Goal: Information Seeking & Learning: Find specific fact

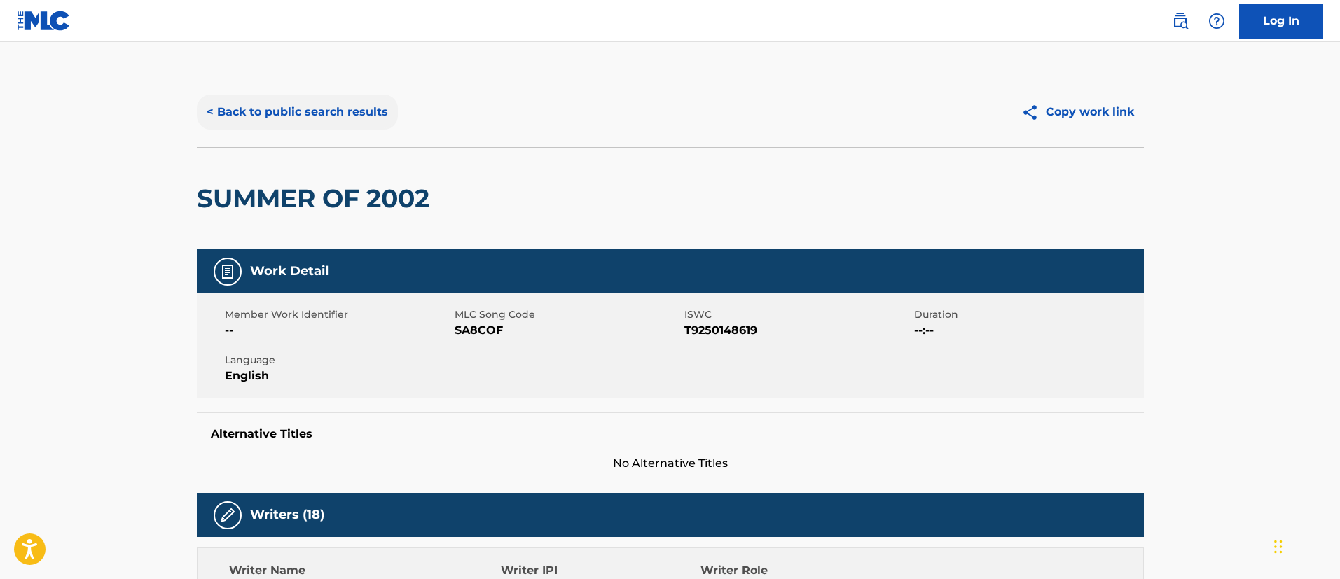
click at [320, 113] on button "< Back to public search results" at bounding box center [297, 112] width 201 height 35
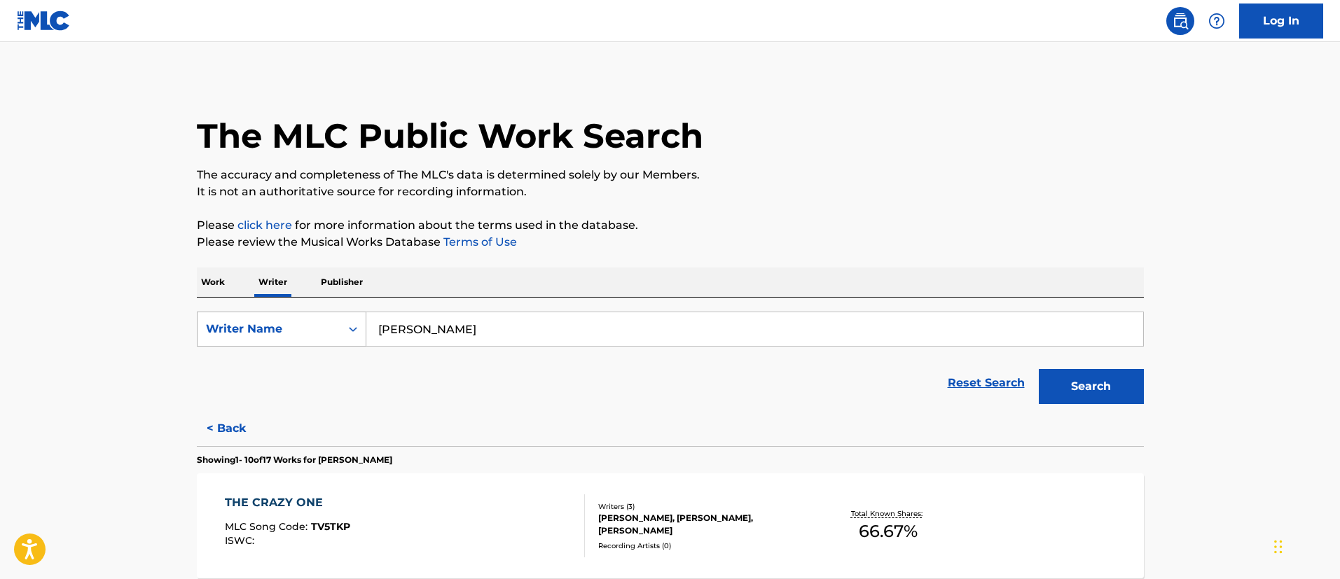
drag, startPoint x: 500, startPoint y: 333, endPoint x: 362, endPoint y: 331, distance: 138.0
click at [362, 331] on div "SearchWithCriteriad9cfe2a4-3f0b-4819-8af7-7de0c1bc518c Writer Name [PERSON_NAME]" at bounding box center [670, 329] width 947 height 35
click at [223, 281] on p "Work" at bounding box center [213, 282] width 32 height 29
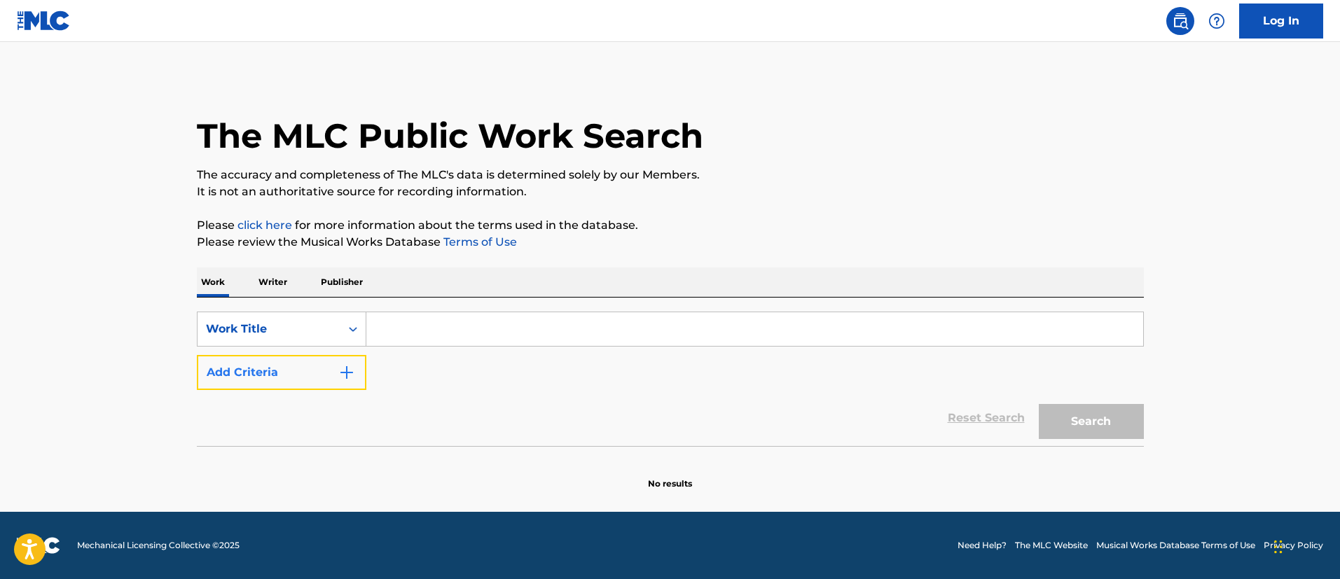
click at [356, 366] on button "Add Criteria" at bounding box center [282, 372] width 170 height 35
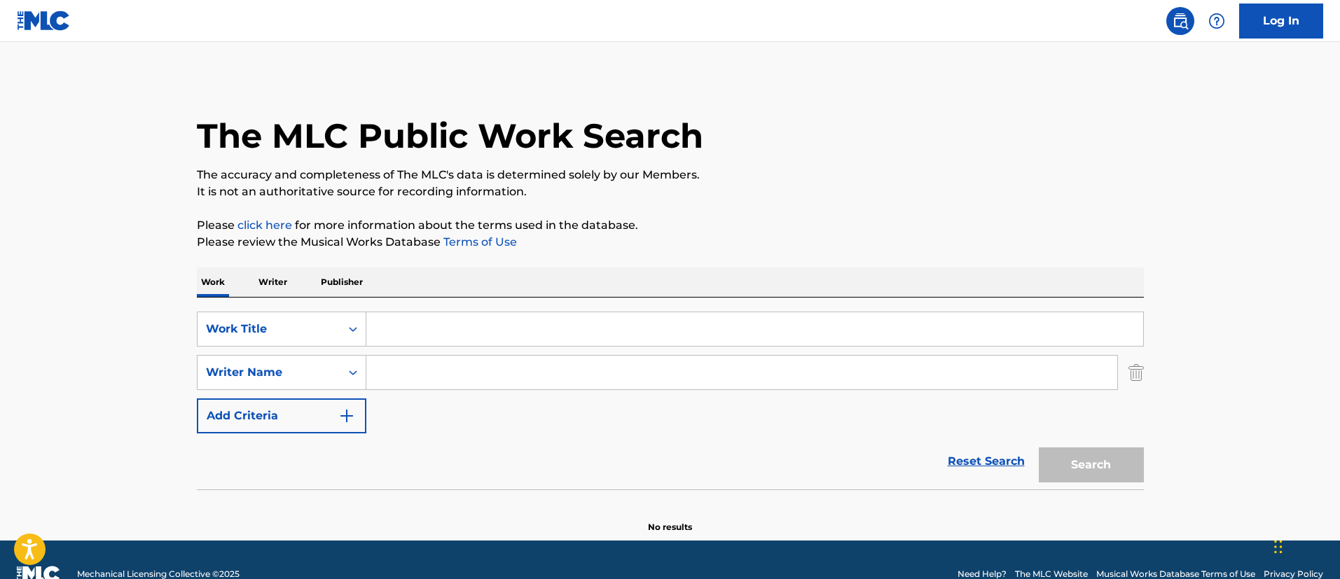
click at [391, 368] on input "Search Form" at bounding box center [741, 373] width 751 height 34
paste input "[PERSON_NAME]"
type input "[PERSON_NAME]"
click at [399, 330] on input "Search Form" at bounding box center [754, 329] width 777 height 34
click at [1039, 448] on button "Search" at bounding box center [1091, 465] width 105 height 35
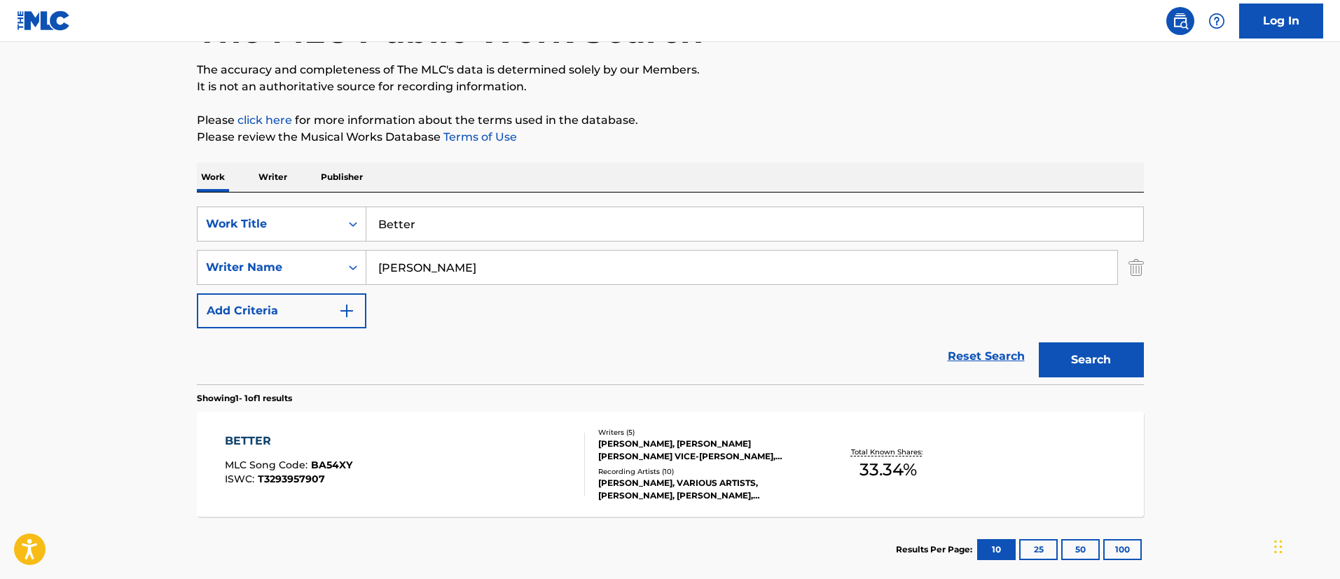
scroll to position [183, 0]
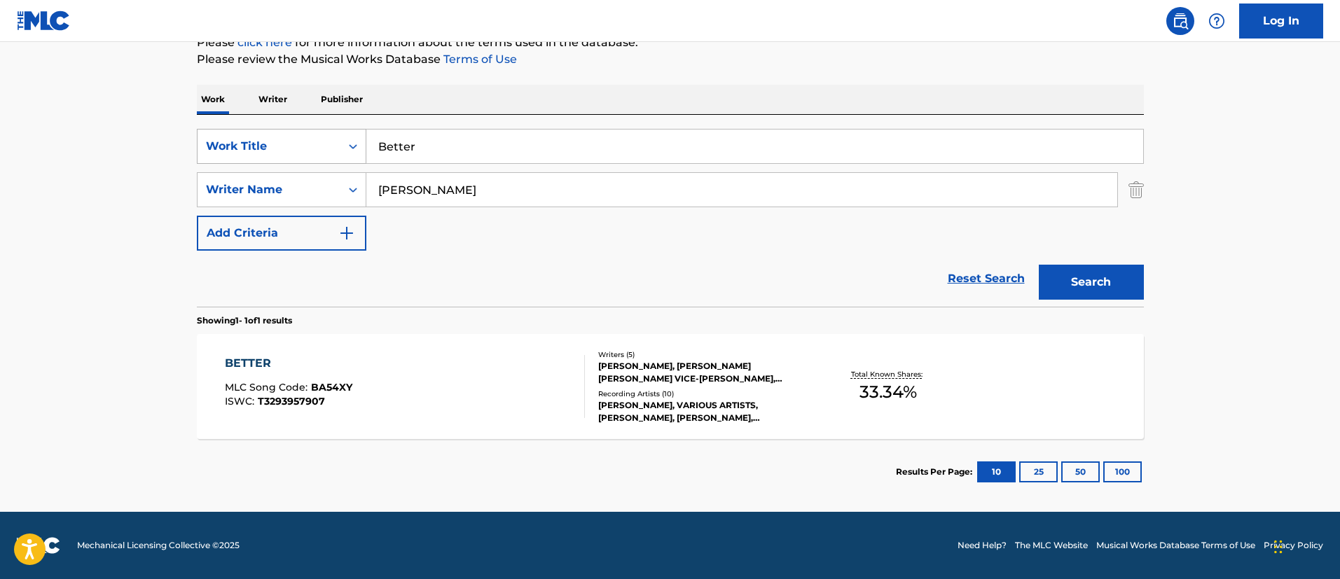
drag, startPoint x: 497, startPoint y: 151, endPoint x: 347, endPoint y: 142, distance: 150.9
click at [347, 142] on div "SearchWithCriteria4f38c18d-7d4c-4e15-aed0-fdac7ed3d85a Work Title Better" at bounding box center [670, 146] width 947 height 35
paste input "CAN'T LIVE LIKE THIS NO MORE"
click at [1081, 275] on button "Search" at bounding box center [1091, 282] width 105 height 35
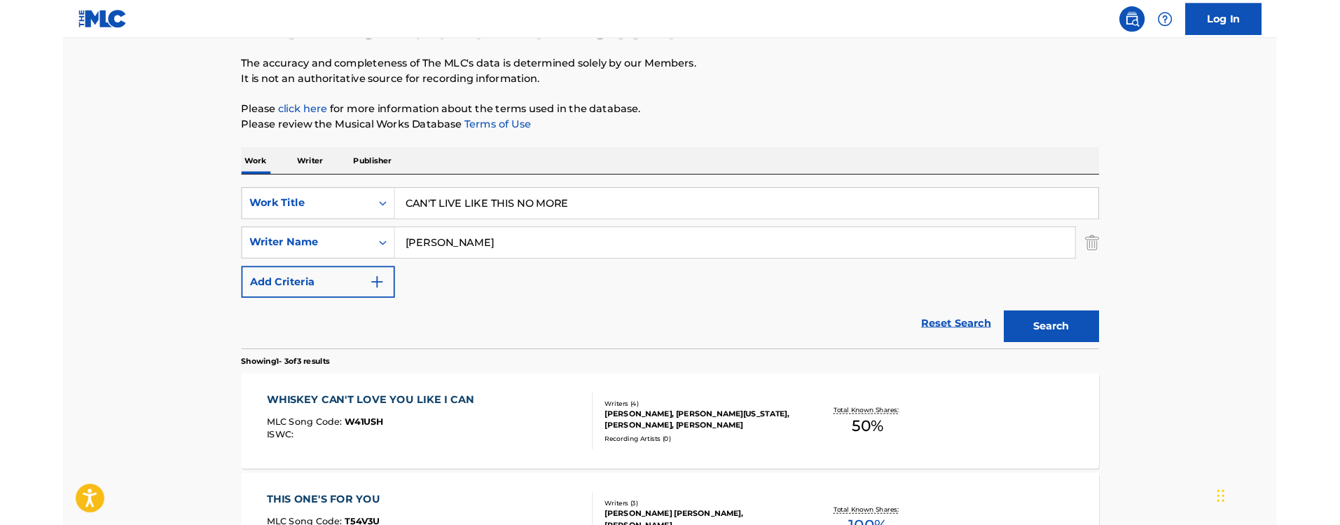
scroll to position [210, 0]
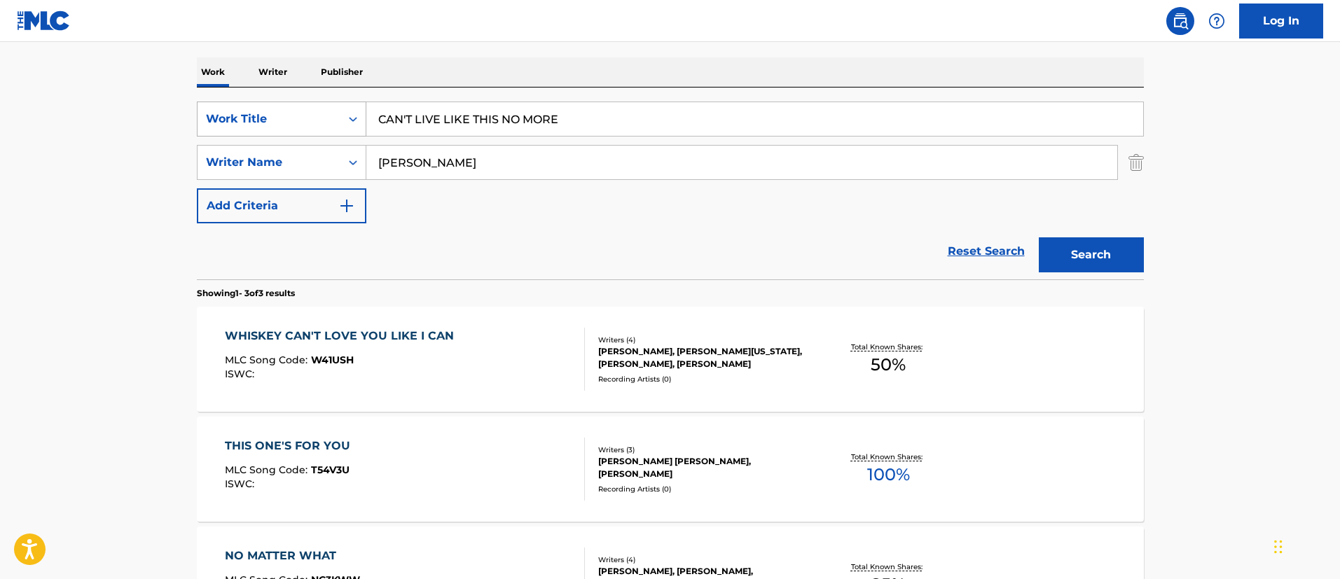
drag, startPoint x: 619, startPoint y: 122, endPoint x: 361, endPoint y: 109, distance: 258.1
click at [361, 109] on div "SearchWithCriteria4f38c18d-7d4c-4e15-aed0-fdac7ed3d85a Work Title CAN'T LIVE LI…" at bounding box center [670, 119] width 947 height 35
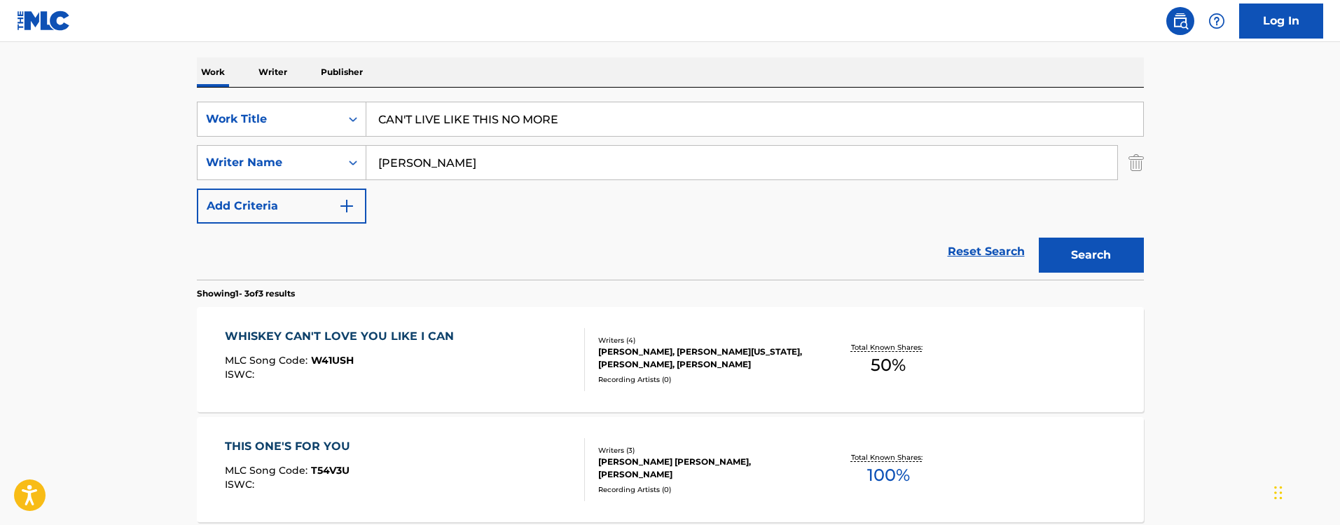
paste input "A Wish Worth Making"
type input "A Wish Worth Making"
click at [1088, 243] on button "Search" at bounding box center [1091, 254] width 105 height 35
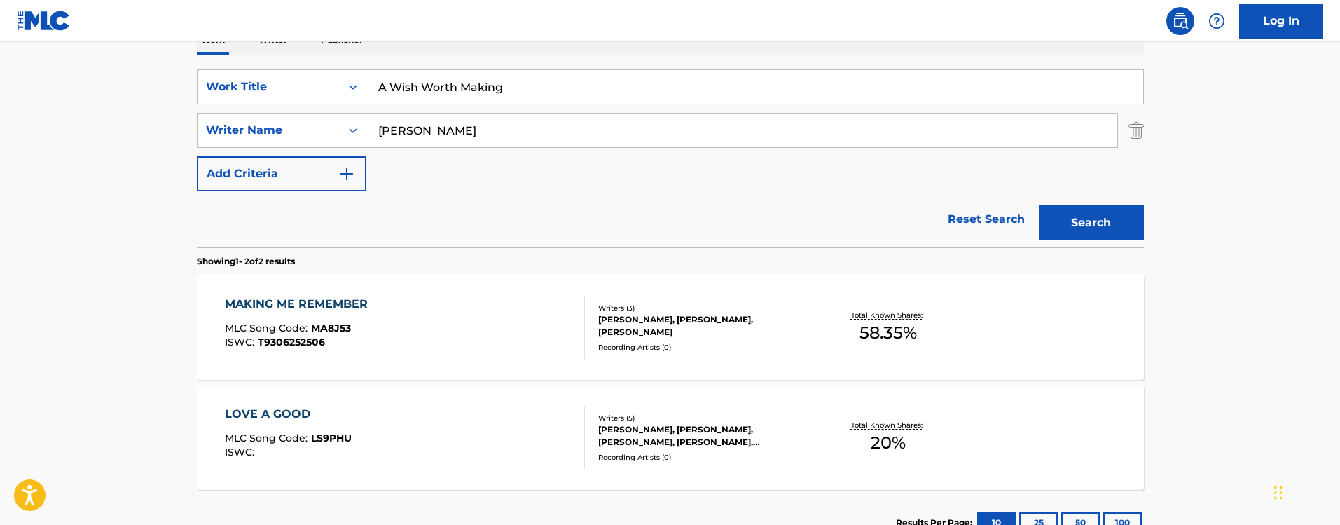
scroll to position [137, 0]
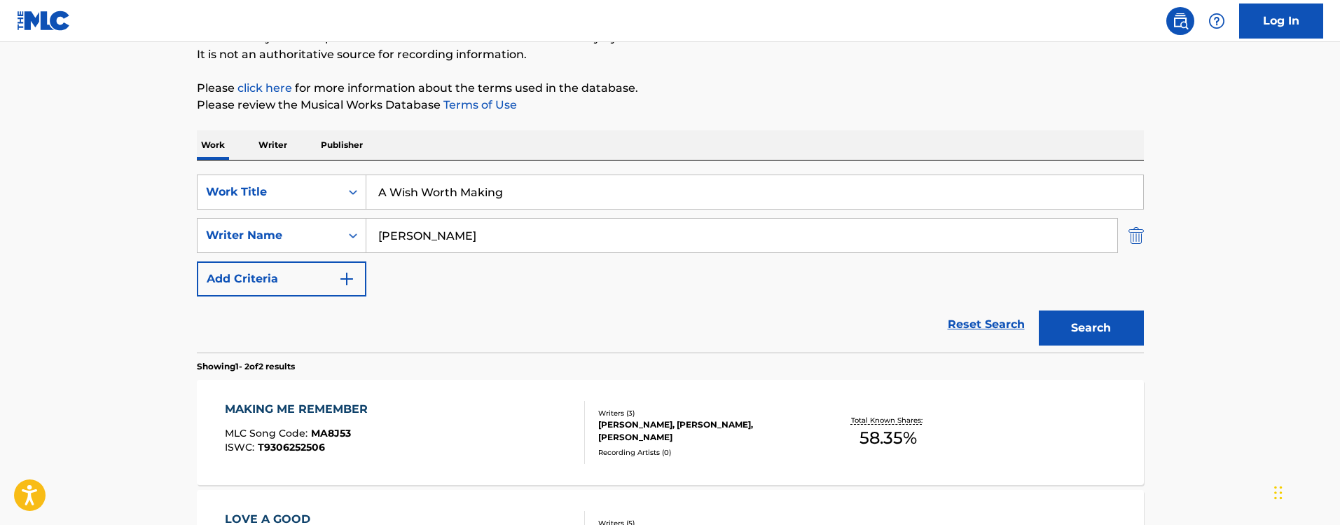
click at [1136, 237] on img "Search Form" at bounding box center [1136, 235] width 15 height 35
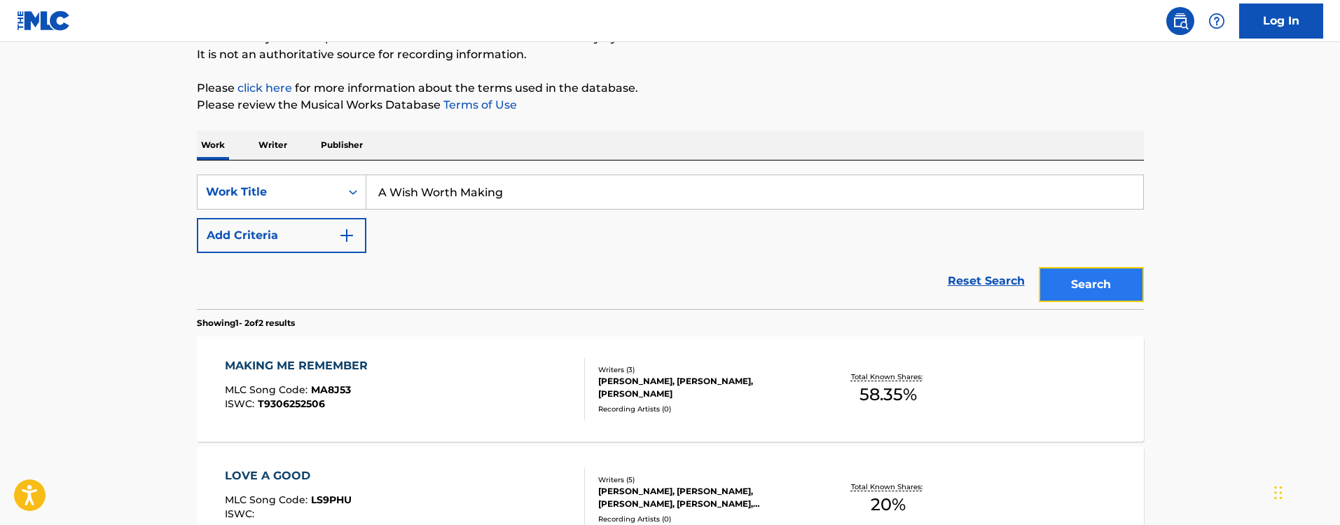
click at [1105, 288] on button "Search" at bounding box center [1091, 284] width 105 height 35
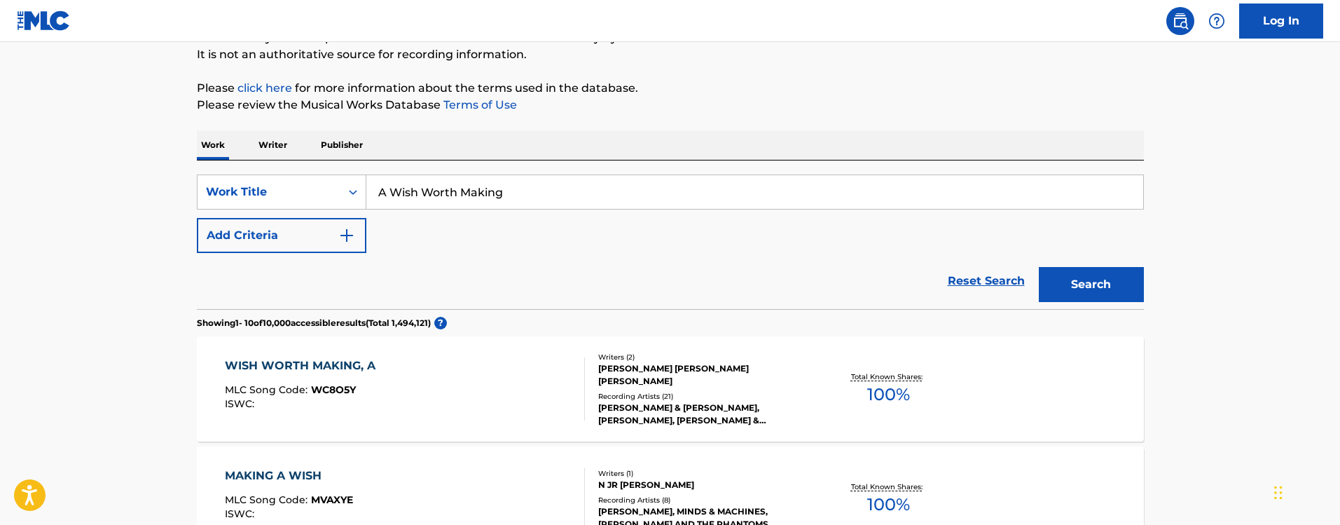
scroll to position [242, 0]
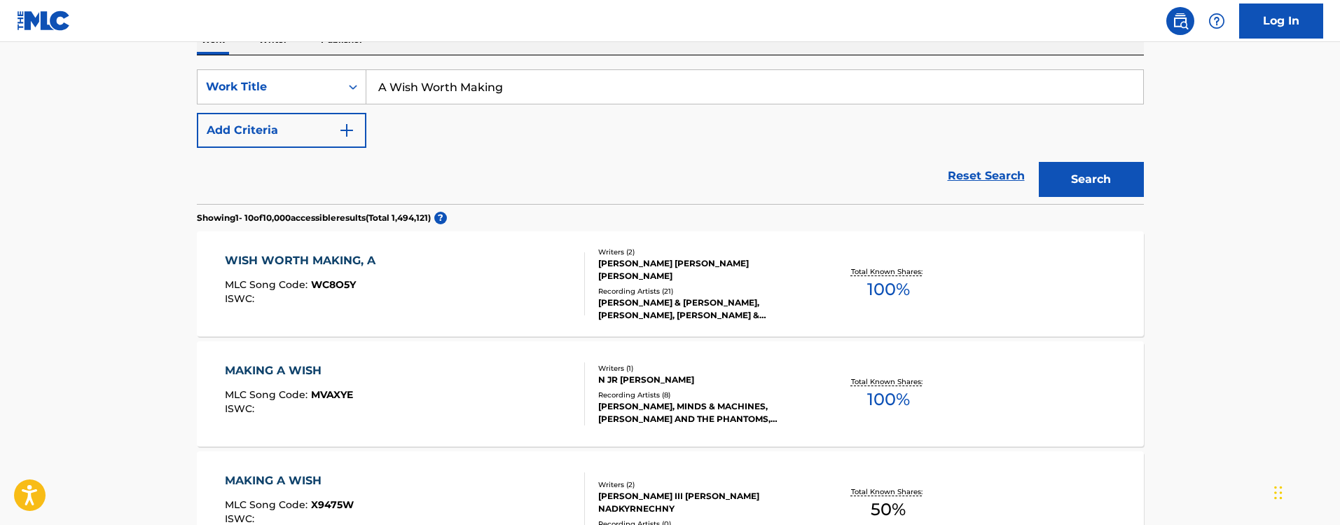
click at [693, 272] on div "[PERSON_NAME] [PERSON_NAME] [PERSON_NAME]" at bounding box center [704, 269] width 212 height 25
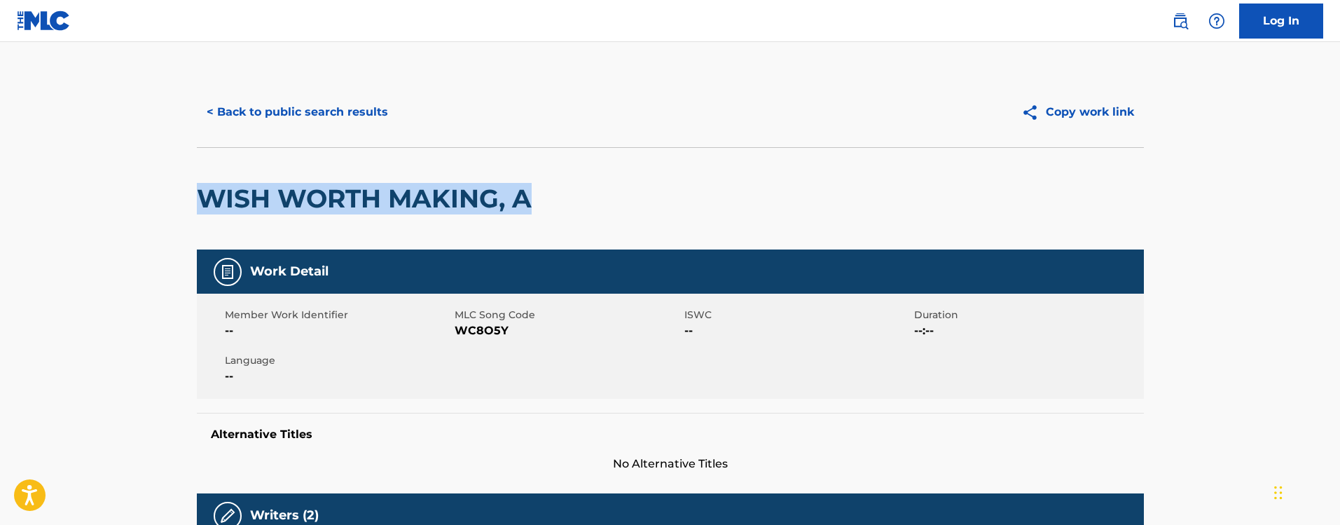
drag, startPoint x: 195, startPoint y: 192, endPoint x: 564, endPoint y: 200, distance: 369.3
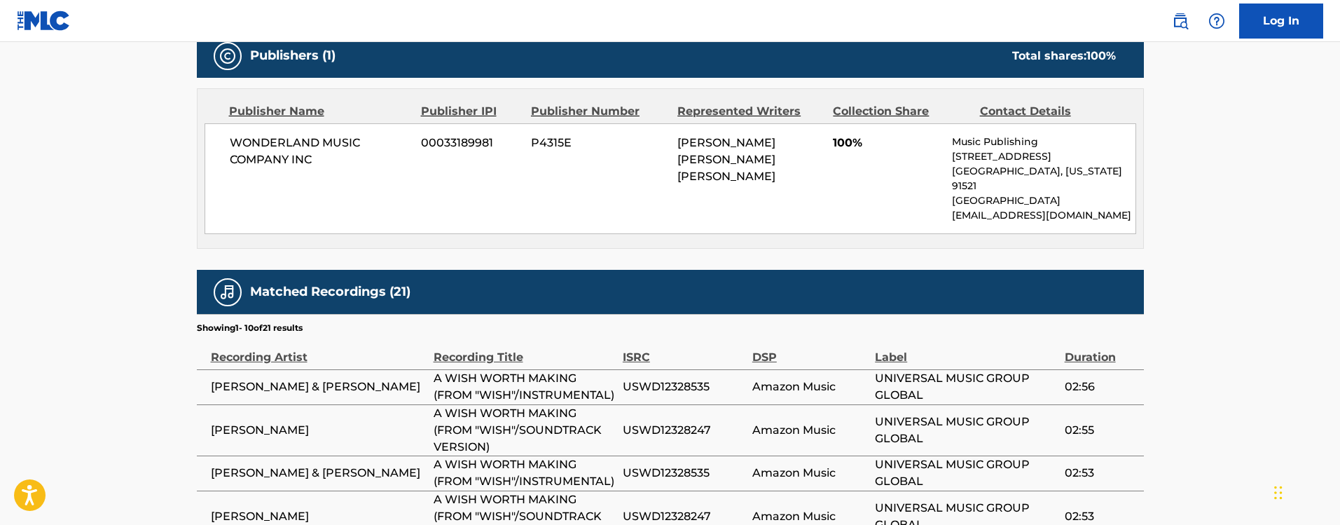
scroll to position [736, 0]
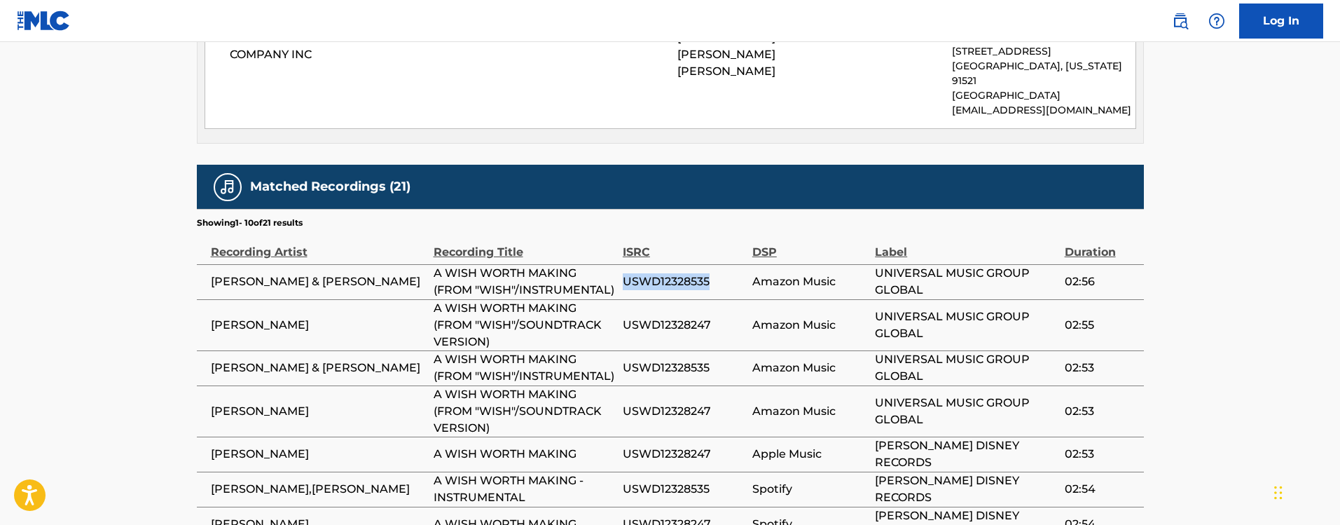
drag, startPoint x: 719, startPoint y: 270, endPoint x: 623, endPoint y: 264, distance: 96.9
click at [623, 273] on span "USWD12328535" at bounding box center [684, 281] width 123 height 17
drag, startPoint x: 712, startPoint y: 315, endPoint x: 612, endPoint y: 308, distance: 100.5
click at [612, 308] on tr "[PERSON_NAME] A WISH WORTH MAKING (FROM "WISH"/SOUNDTRACK VERSION) USWD12328247…" at bounding box center [670, 324] width 947 height 51
click at [671, 317] on span "USWD12328247" at bounding box center [684, 325] width 123 height 17
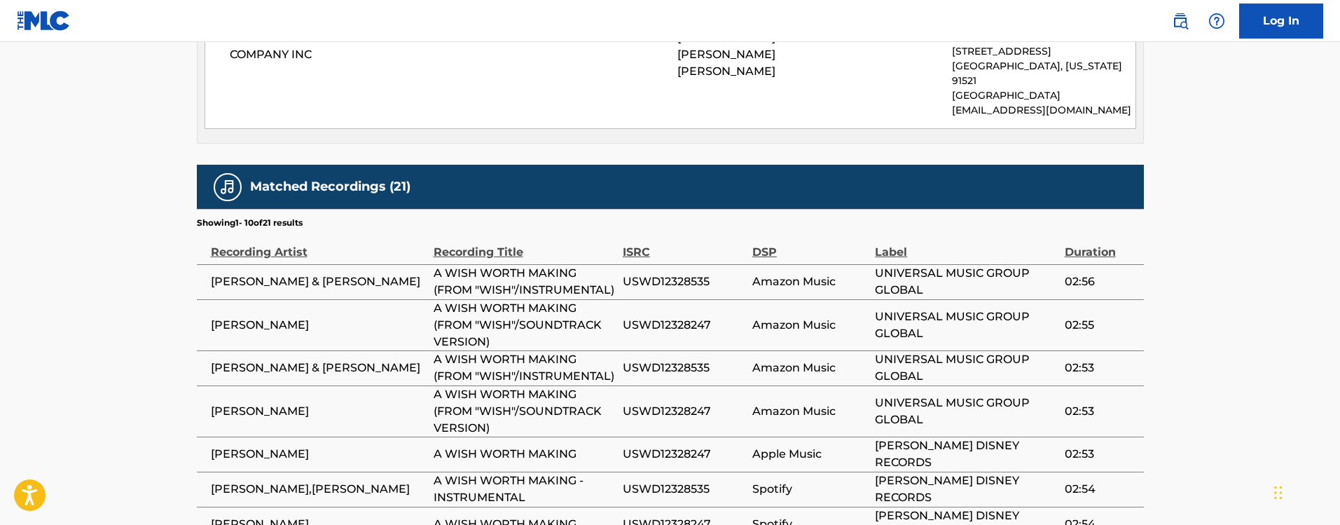
scroll to position [841, 0]
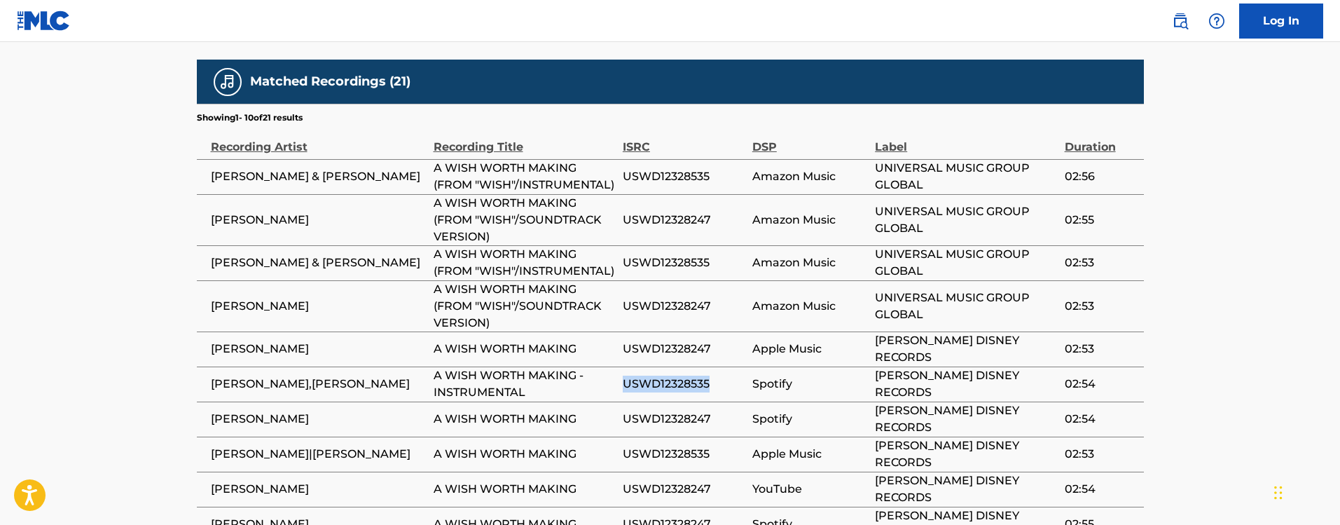
drag, startPoint x: 717, startPoint y: 370, endPoint x: 626, endPoint y: 360, distance: 91.6
click at [626, 375] on span "USWD12328535" at bounding box center [684, 383] width 123 height 17
click at [710, 375] on span "USWD12328535" at bounding box center [684, 383] width 123 height 17
drag, startPoint x: 721, startPoint y: 332, endPoint x: 611, endPoint y: 328, distance: 110.1
click at [611, 331] on tr "[PERSON_NAME] A WISH WORTH MAKING USWD12328247 Apple Music [PERSON_NAME] DISNEY…" at bounding box center [670, 348] width 947 height 35
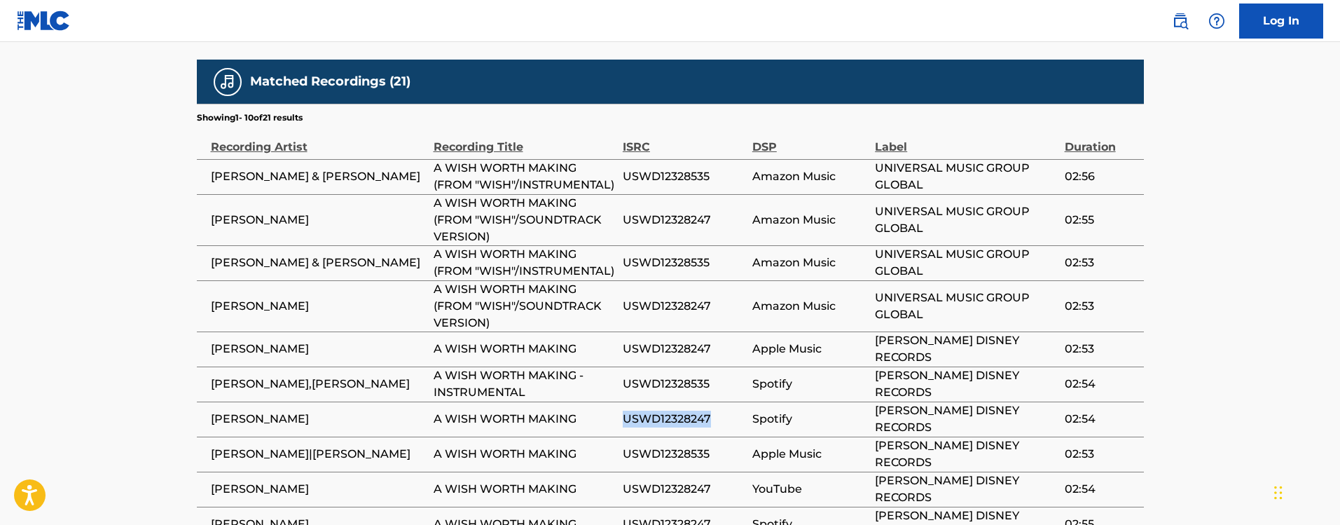
drag, startPoint x: 721, startPoint y: 406, endPoint x: 611, endPoint y: 408, distance: 110.0
click at [611, 408] on tr "[PERSON_NAME] A WISH WORTH MAKING USWD12328247 Spotify [PERSON_NAME] DISNEY REC…" at bounding box center [670, 418] width 947 height 35
drag, startPoint x: 1028, startPoint y: 394, endPoint x: 875, endPoint y: 399, distance: 153.5
click at [875, 401] on td "[PERSON_NAME] DISNEY RECORDS" at bounding box center [969, 418] width 189 height 35
drag, startPoint x: 717, startPoint y: 406, endPoint x: 677, endPoint y: 430, distance: 46.5
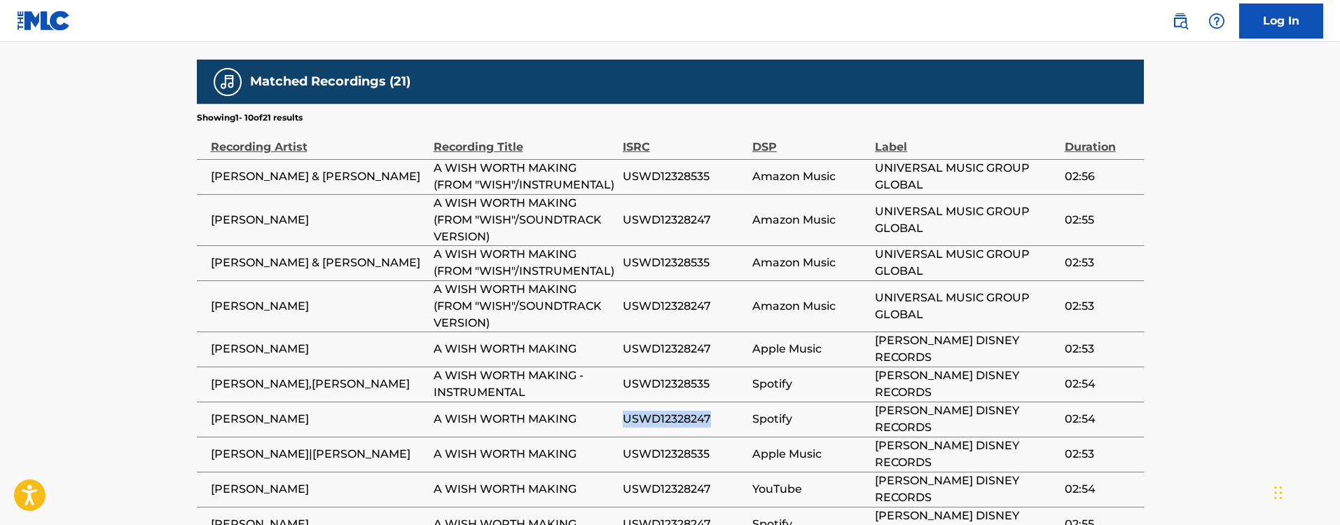
click at [621, 401] on tr "[PERSON_NAME] A WISH WORTH MAKING USWD12328247 Spotify [PERSON_NAME] DISNEY REC…" at bounding box center [670, 418] width 947 height 35
drag, startPoint x: 323, startPoint y: 396, endPoint x: 203, endPoint y: 403, distance: 120.0
click at [203, 403] on td "[PERSON_NAME]" at bounding box center [315, 418] width 237 height 35
copy span "[PERSON_NAME]"
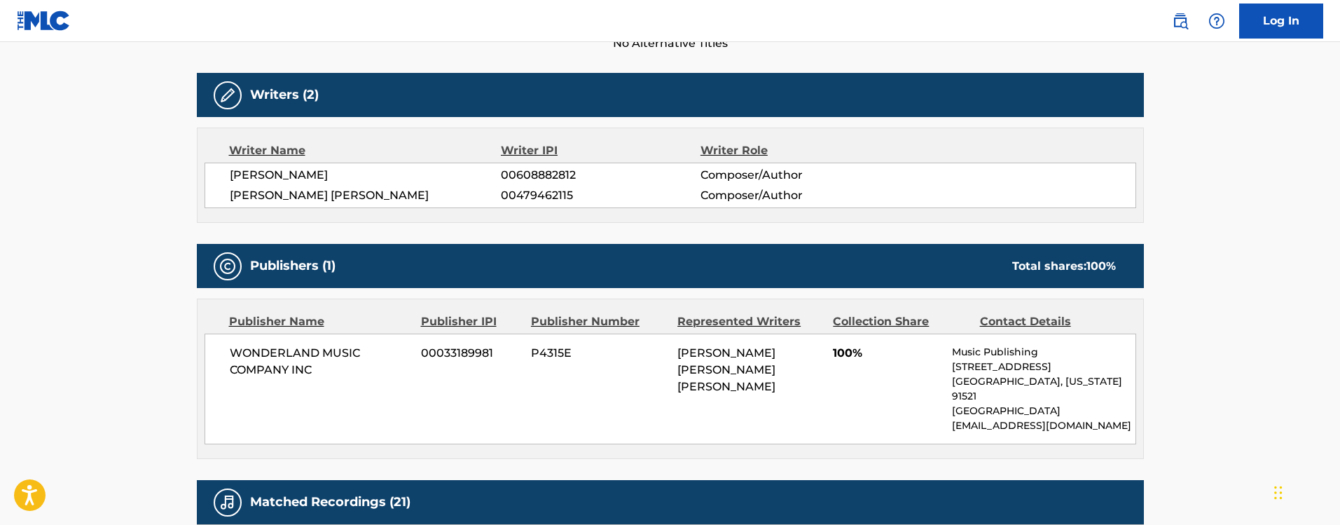
scroll to position [315, 0]
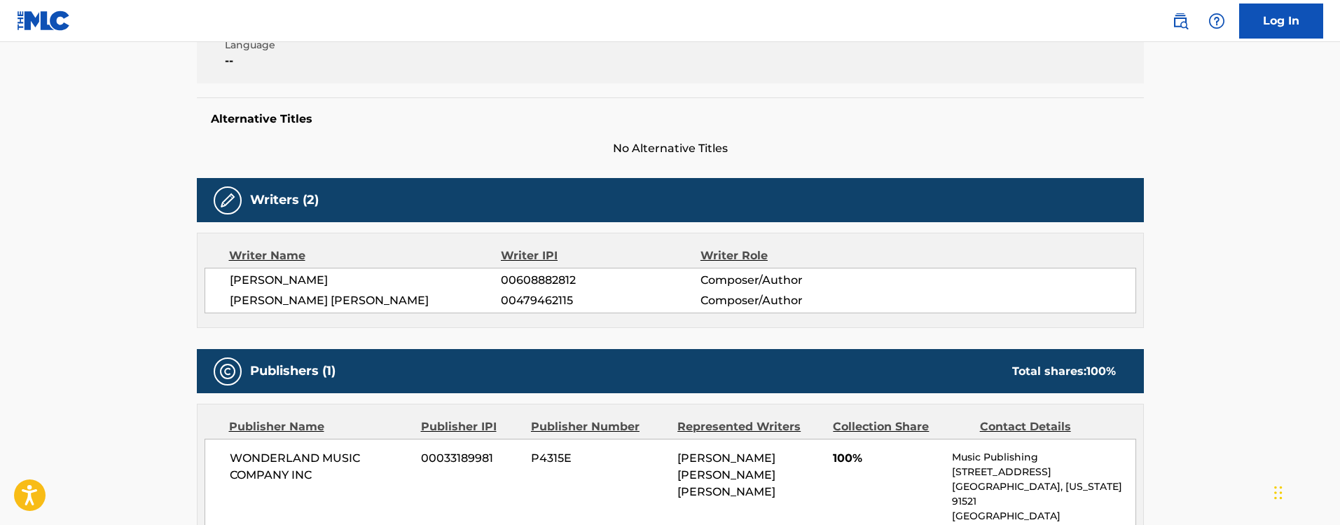
drag, startPoint x: 366, startPoint y: 283, endPoint x: 214, endPoint y: 279, distance: 152.1
click at [214, 279] on div "[PERSON_NAME] 00608882812 Composer/Author [PERSON_NAME] [PERSON_NAME] 004794621…" at bounding box center [671, 291] width 932 height 46
copy span "[PERSON_NAME]"
